Goal: Task Accomplishment & Management: Use online tool/utility

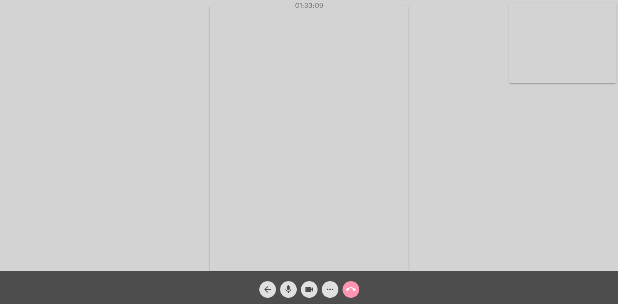
click at [353, 287] on mat-icon "call_end" at bounding box center [351, 290] width 10 height 10
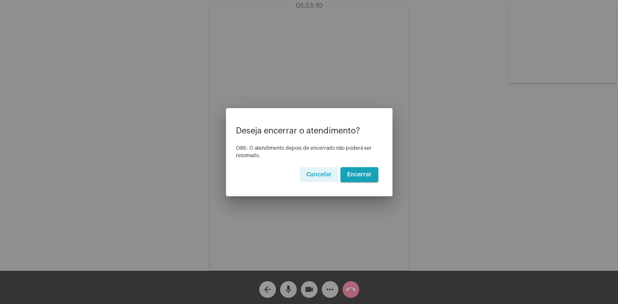
click at [357, 174] on span "Encerrar" at bounding box center [359, 175] width 25 height 6
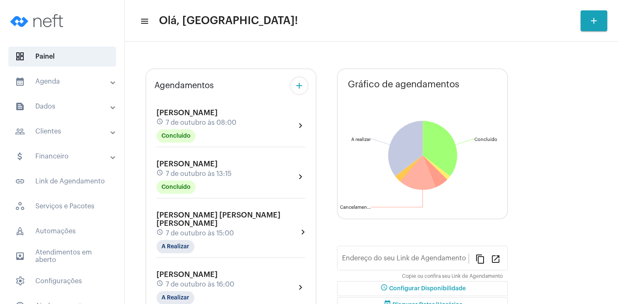
type input "[URL][DOMAIN_NAME][PERSON_NAME]"
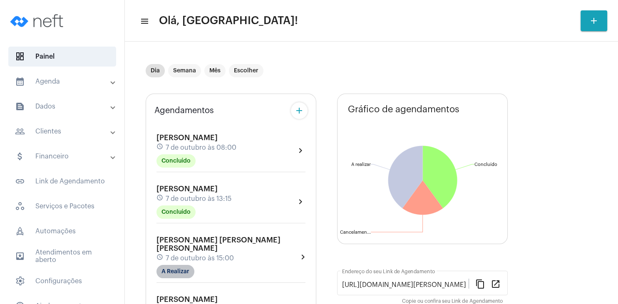
click at [186, 265] on mat-chip "A Realizar" at bounding box center [175, 271] width 38 height 13
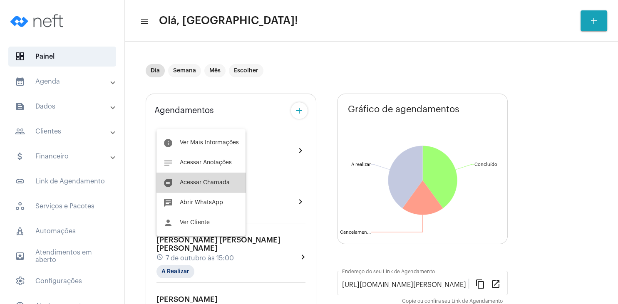
click at [228, 183] on span "Acessar Chamada" at bounding box center [205, 183] width 50 height 6
